Goal: Task Accomplishment & Management: Manage account settings

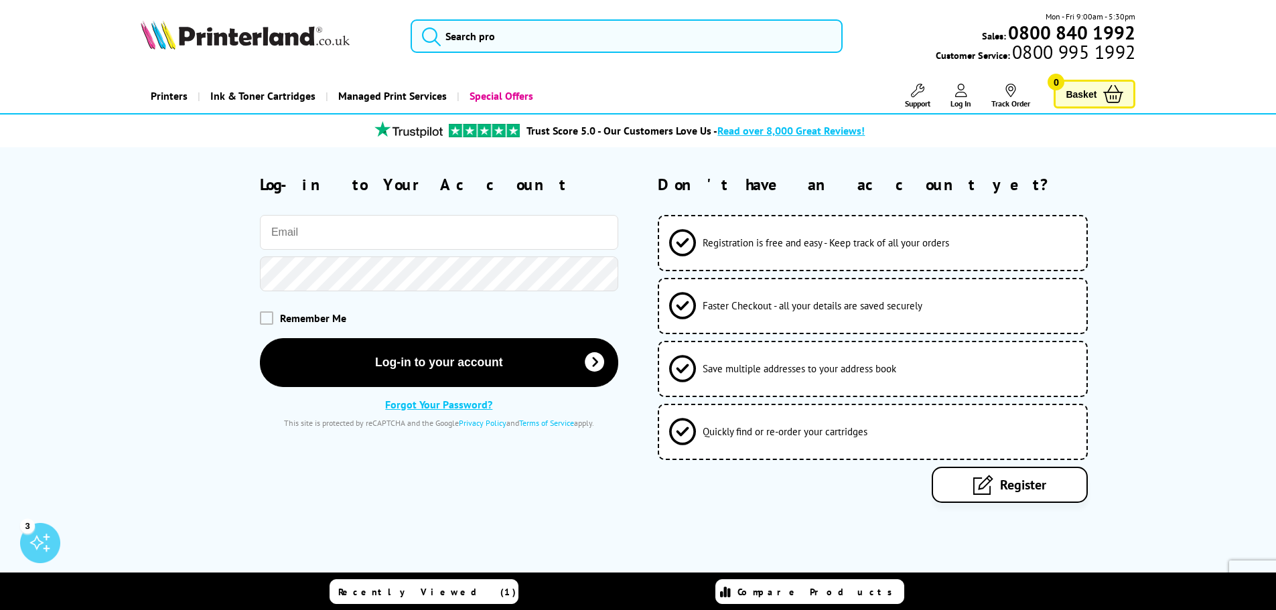
type input "[EMAIL_ADDRESS][DOMAIN_NAME]"
click at [406, 394] on div "[EMAIL_ADDRESS][DOMAIN_NAME] Remember Me Log-in to your account Forgot Your Pas…" at bounding box center [380, 321] width 478 height 213
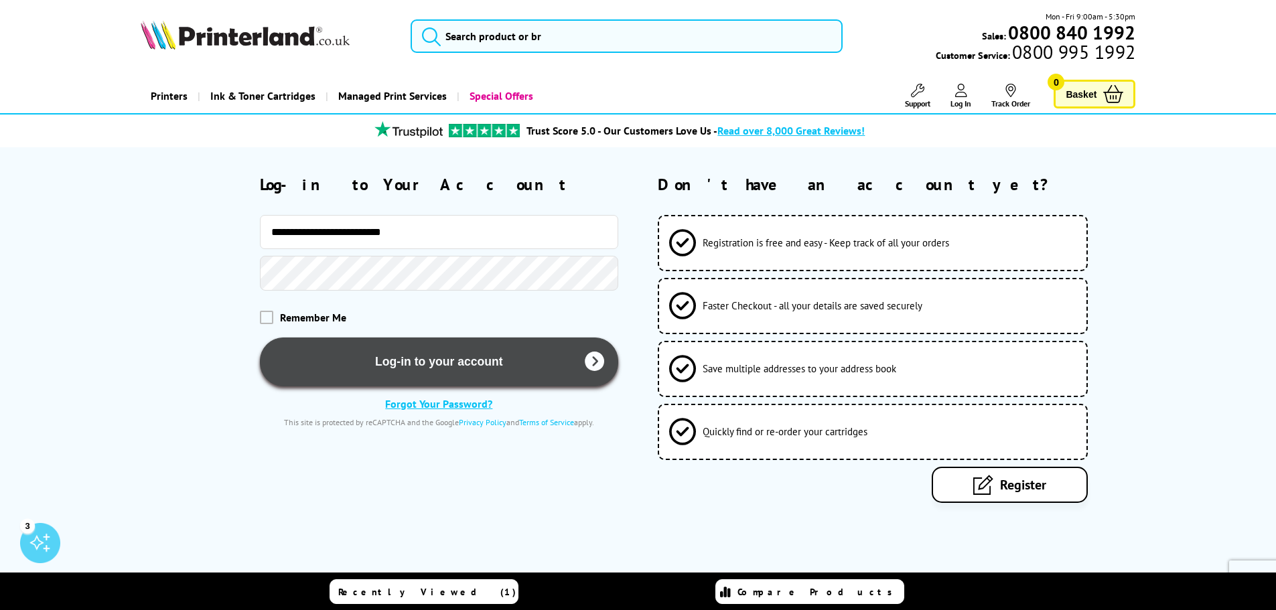
click at [403, 358] on button "Log-in to your account" at bounding box center [439, 362] width 358 height 49
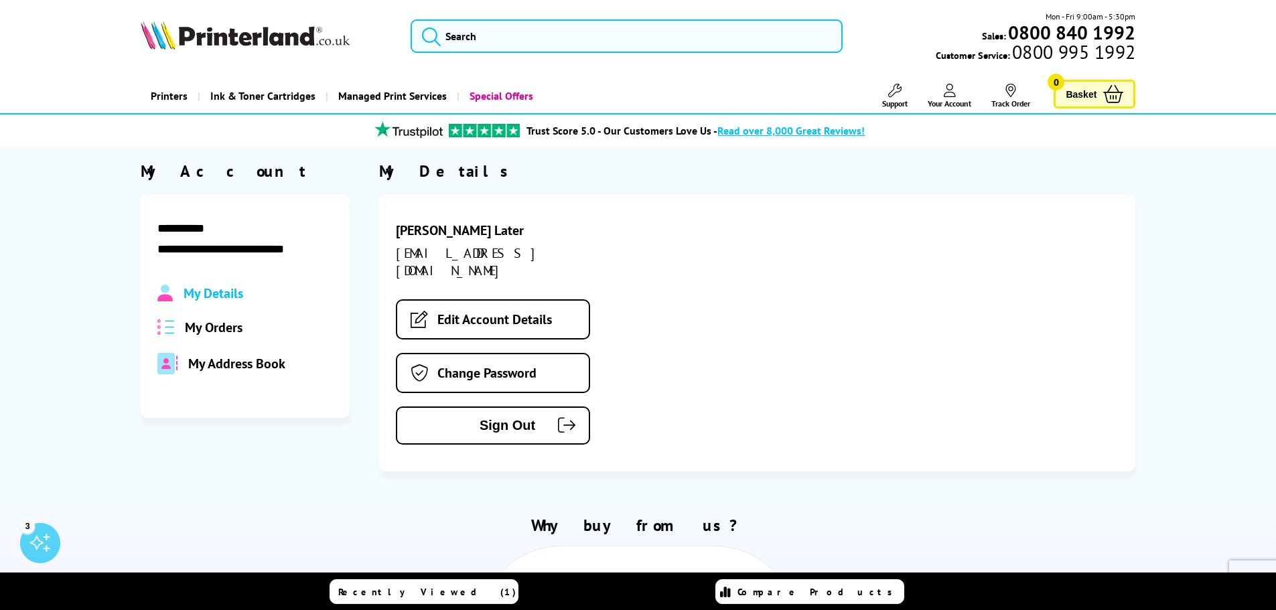
click at [236, 334] on span "My Orders" at bounding box center [214, 327] width 58 height 17
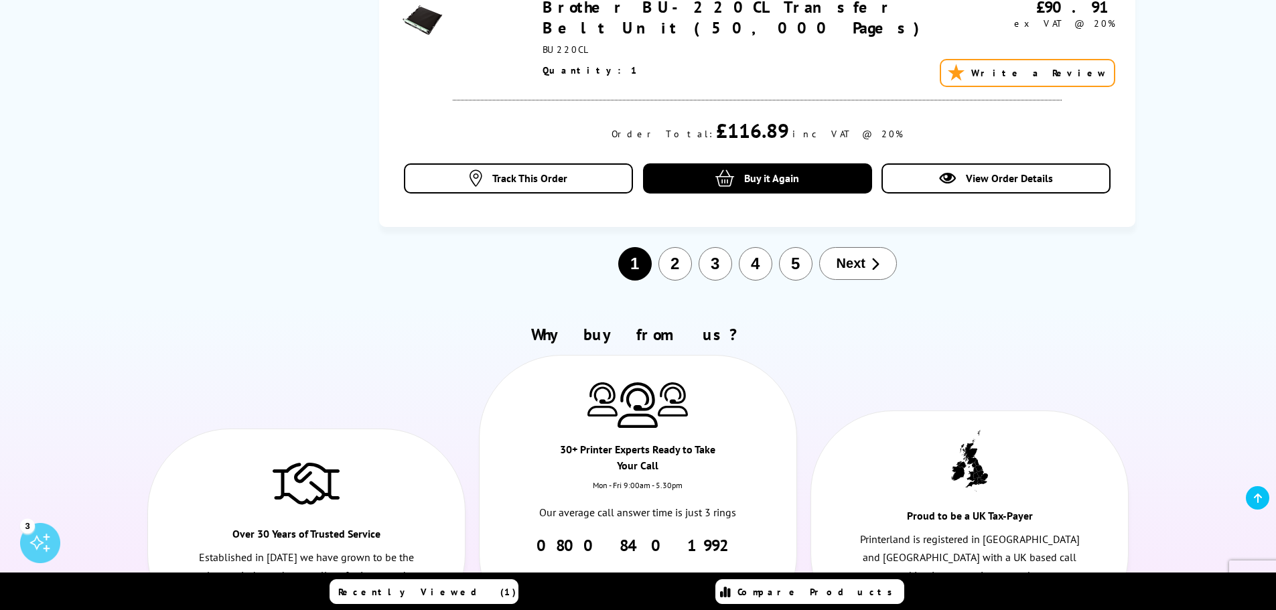
scroll to position [1808, 0]
